Goal: Complete application form: Complete application form

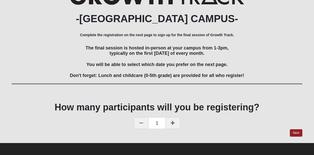
scroll to position [79, 0]
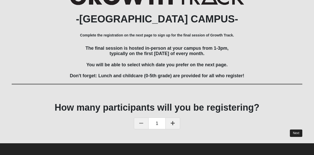
click at [296, 131] on link "Next" at bounding box center [296, 132] width 12 height 7
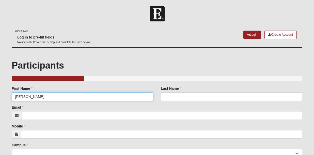
type input "[PERSON_NAME]"
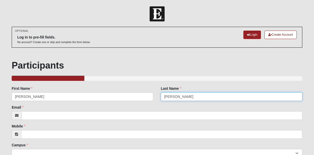
type input "[PERSON_NAME]"
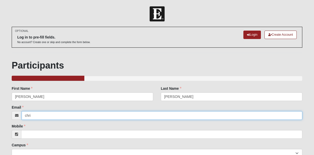
type input "[PERSON_NAME]"
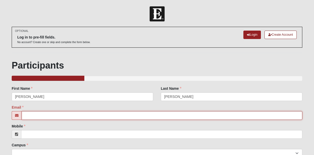
type input "[PERSON_NAME][EMAIL_ADDRESS][DOMAIN_NAME]"
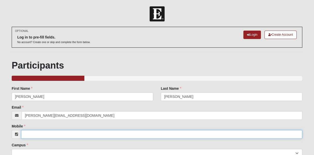
click at [64, 134] on input "Mobile" at bounding box center [162, 134] width 282 height 9
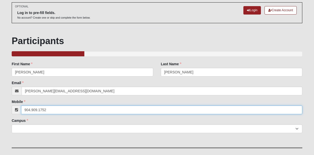
scroll to position [25, 0]
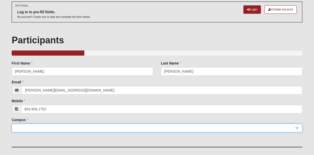
type input "[PHONE_NUMBER]"
select select "17"
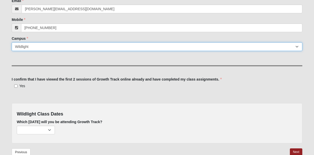
scroll to position [107, 0]
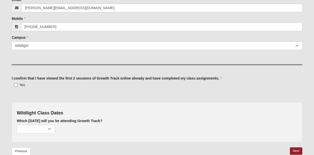
click at [16, 84] on input "Yes" at bounding box center [15, 84] width 3 height 3
checkbox input "true"
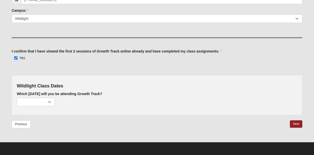
scroll to position [134, 0]
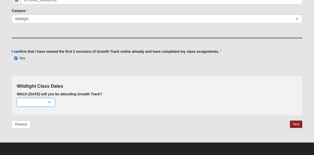
select select "736"
click at [295, 122] on link "Next" at bounding box center [296, 123] width 12 height 7
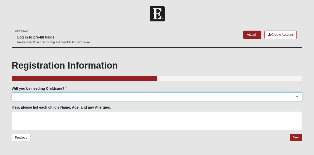
select select "Yes"
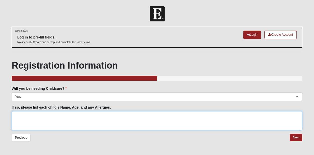
click at [41, 114] on textarea "If so, please list each child's Name, Age, and any Allergies." at bounding box center [157, 120] width 291 height 19
type textarea "M"
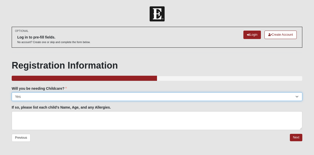
select select "No"
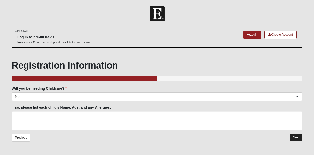
click at [297, 136] on link "Next" at bounding box center [296, 137] width 12 height 7
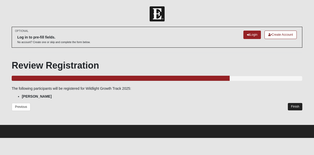
click at [295, 105] on link "Finish" at bounding box center [295, 106] width 15 height 7
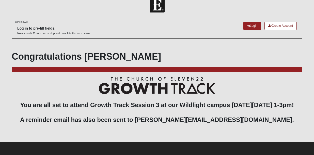
scroll to position [15, 0]
